Goal: Information Seeking & Learning: Understand process/instructions

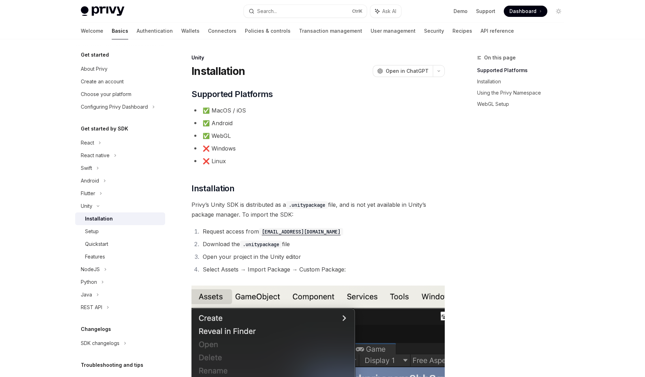
click at [258, 207] on span "Privy’s Unity SDK is distributed as a .unitypackage file, and is not yet availa…" at bounding box center [318, 210] width 253 height 20
drag, startPoint x: 215, startPoint y: 151, endPoint x: 246, endPoint y: 152, distance: 30.9
click at [246, 152] on li "❌ Windows" at bounding box center [318, 148] width 253 height 10
drag, startPoint x: 213, startPoint y: 160, endPoint x: 241, endPoint y: 162, distance: 27.8
click at [241, 162] on li "❌ Linux" at bounding box center [318, 161] width 253 height 10
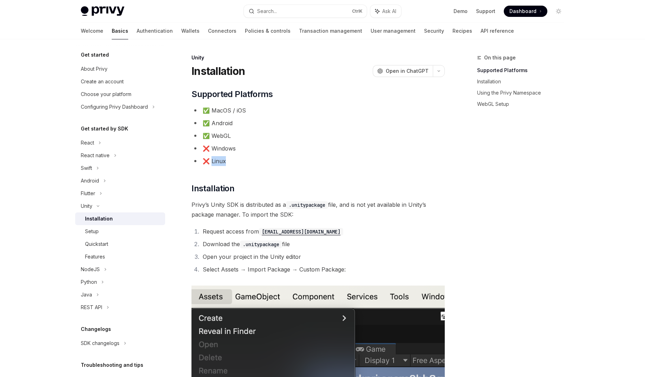
click at [240, 162] on li "❌ Linux" at bounding box center [318, 161] width 253 height 10
click at [88, 204] on div "Unity" at bounding box center [87, 206] width 12 height 8
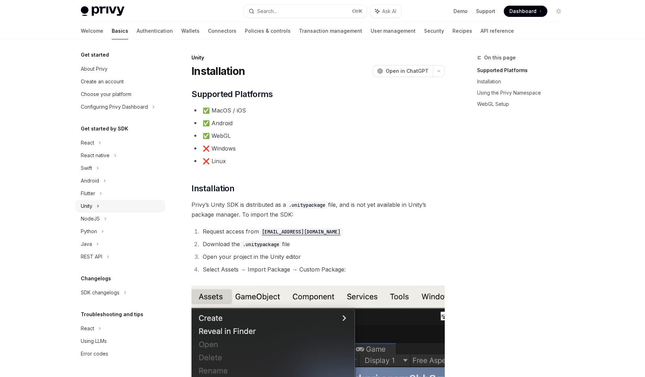
click at [92, 206] on div "Unity" at bounding box center [87, 206] width 12 height 8
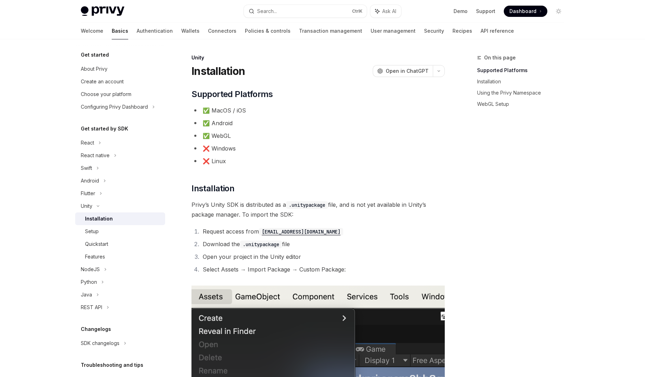
click at [95, 217] on div "Installation" at bounding box center [99, 218] width 28 height 8
type textarea "*"
